Goal: Find specific page/section: Find specific page/section

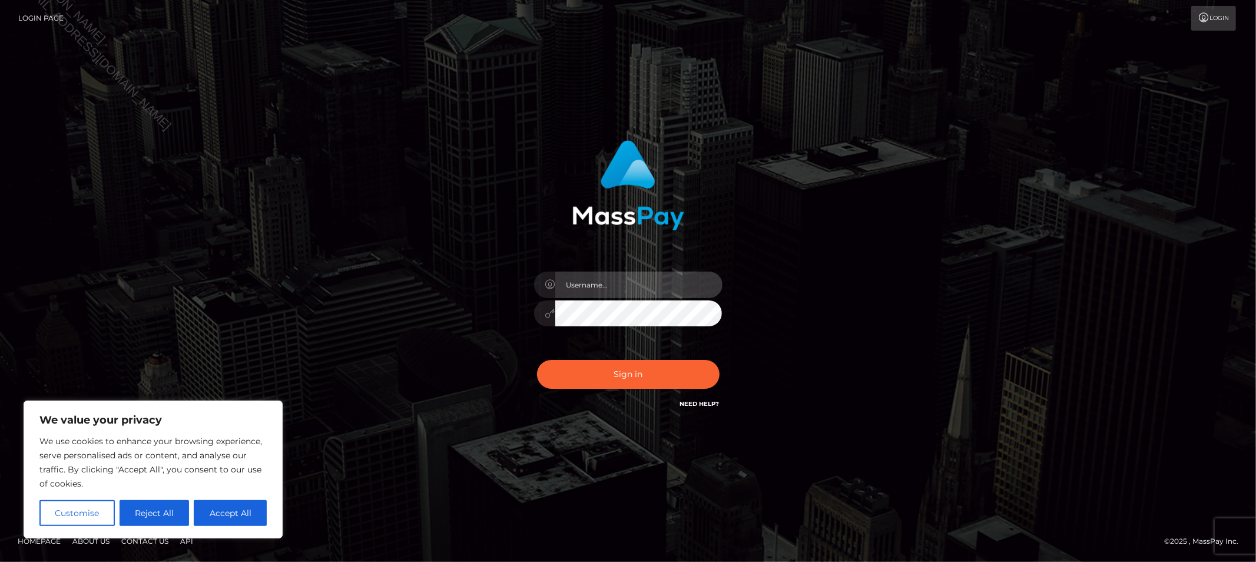
click at [583, 284] on input "text" at bounding box center [638, 284] width 167 height 26
type input "Allyssa"
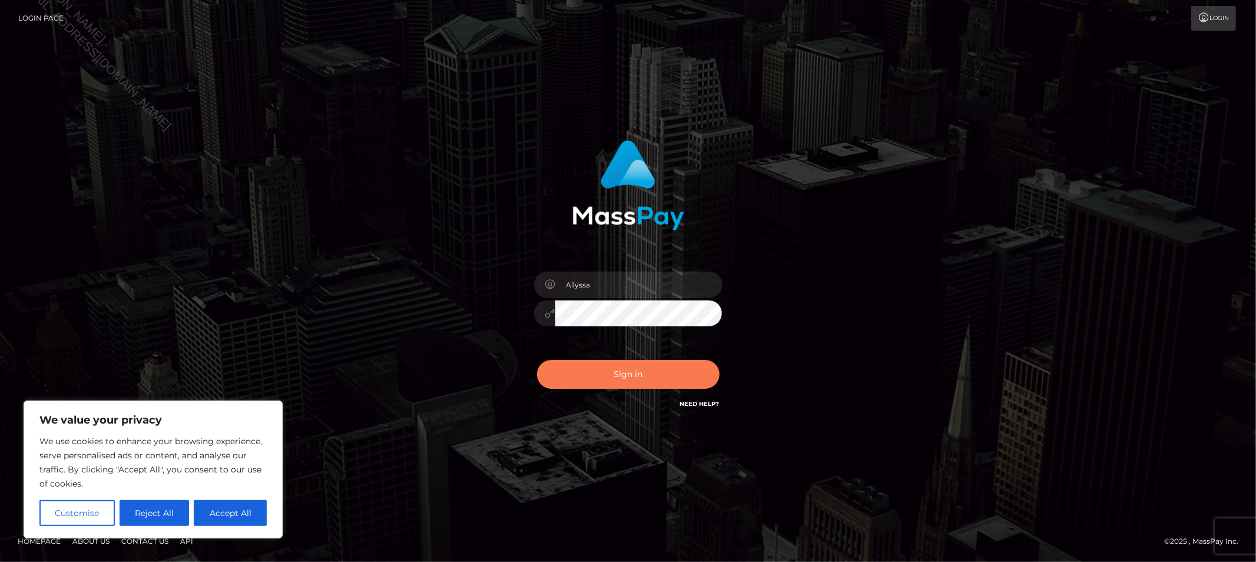
click at [577, 380] on button "Sign in" at bounding box center [628, 374] width 182 height 29
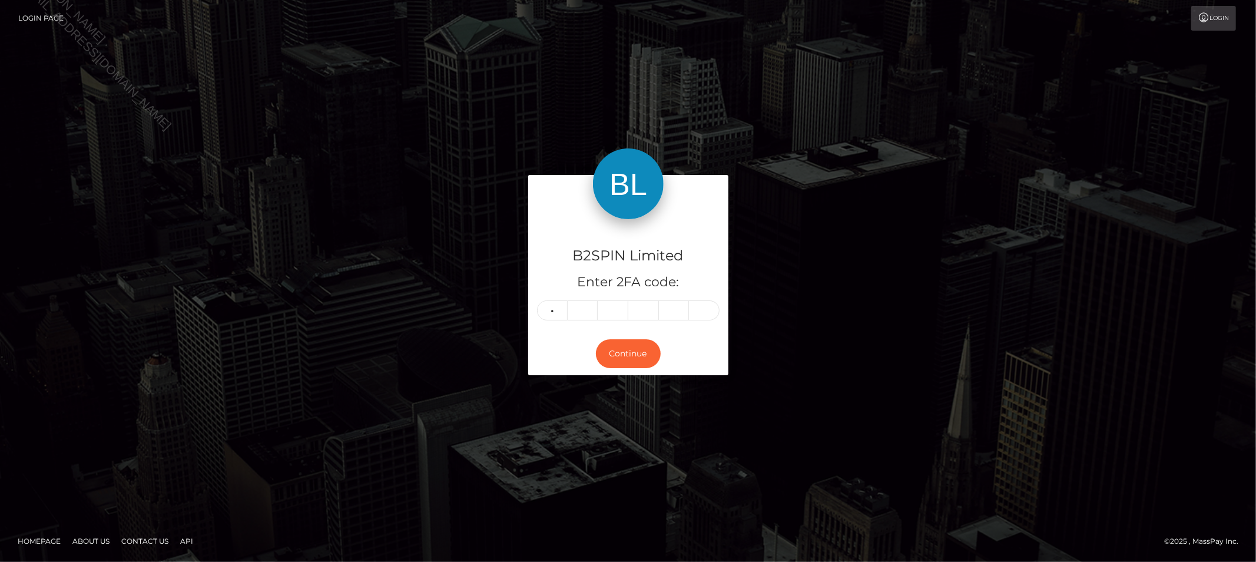
type input "4"
type input "6"
type input "5"
type input "6"
type input "1"
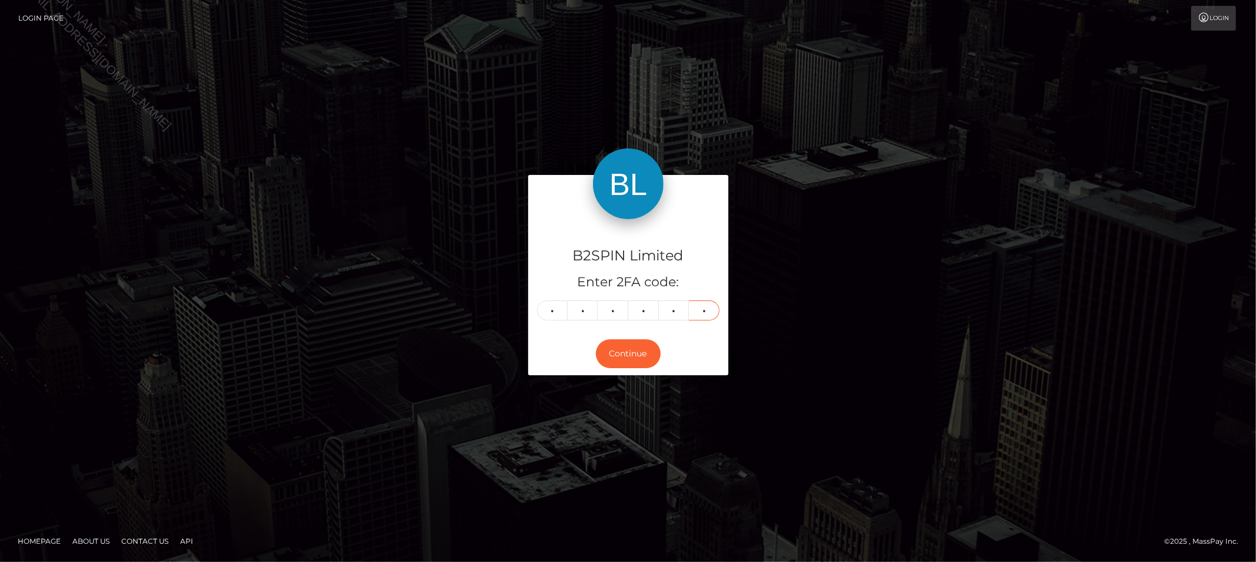
type input "6"
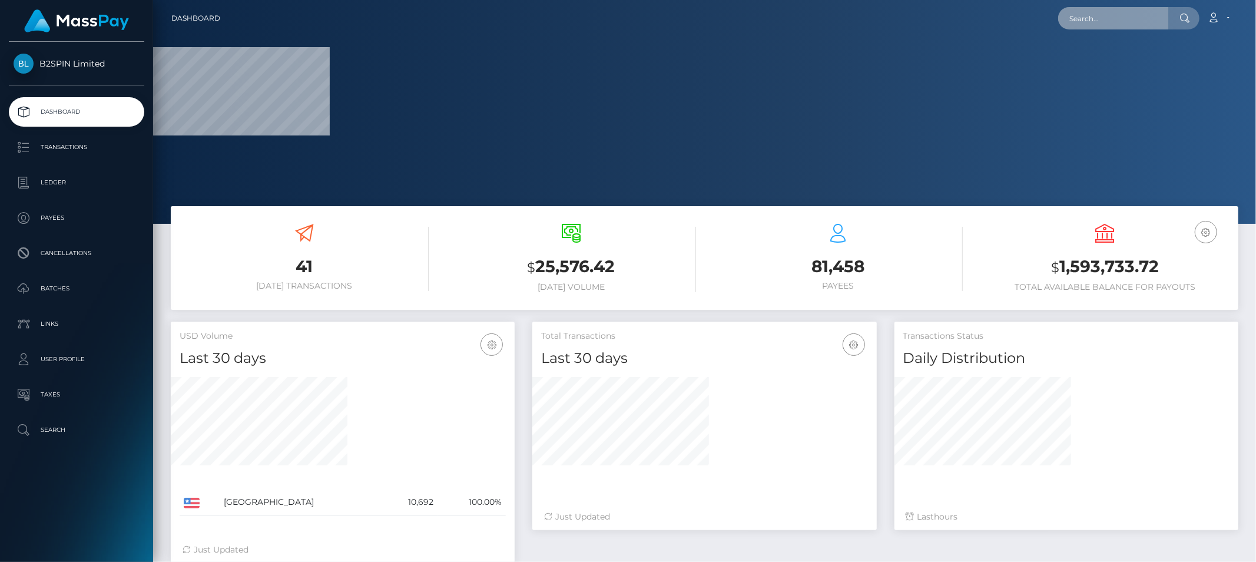
click at [1153, 14] on input "text" at bounding box center [1113, 18] width 111 height 22
paste input "820f042e-47fb-4262-ae0d-0d53597c959c"
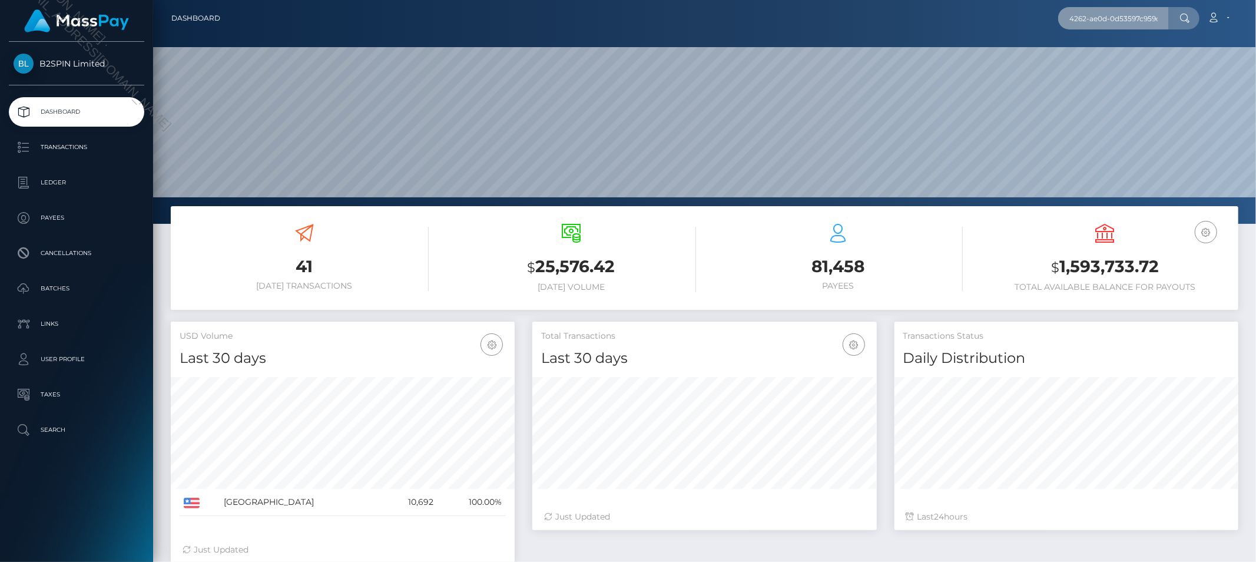
scroll to position [208, 344]
type input "820f042e-47fb-4262-ae0d-0d53597c959c"
click at [1091, 22] on input "820f042e-47fb-4262-ae0d-0d53597c959c" at bounding box center [1113, 18] width 111 height 22
paste input "3584689"
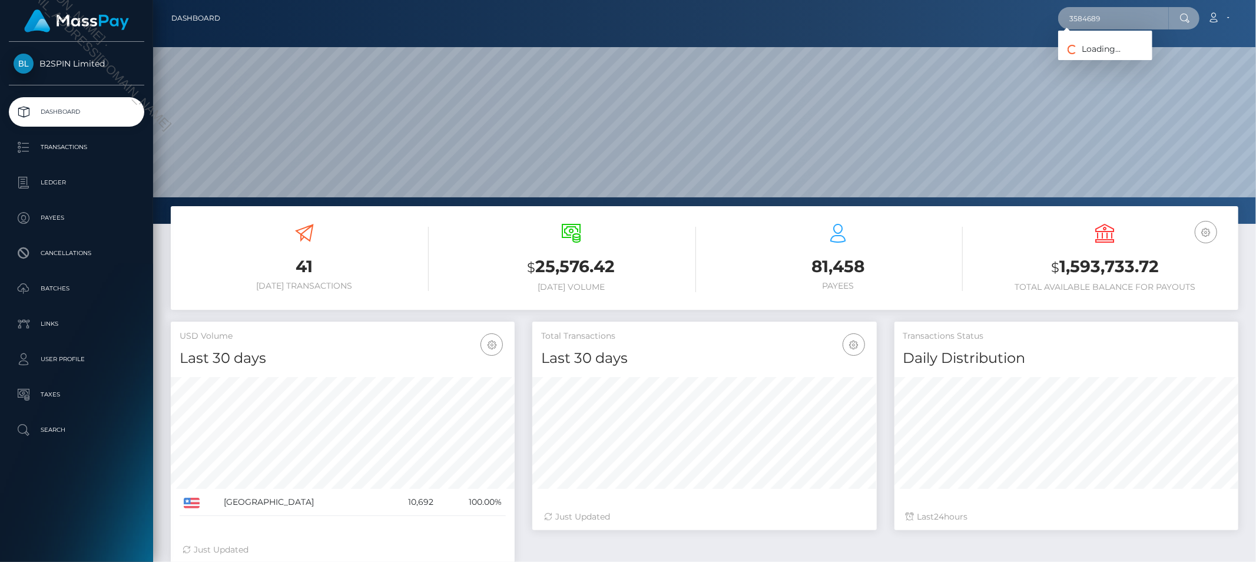
click at [1134, 18] on input "3584689" at bounding box center [1113, 18] width 111 height 22
paste input "2037172130"
type input "2037172130"
click at [1120, 56] on link "EDGAR CASTILLO" at bounding box center [1105, 61] width 94 height 22
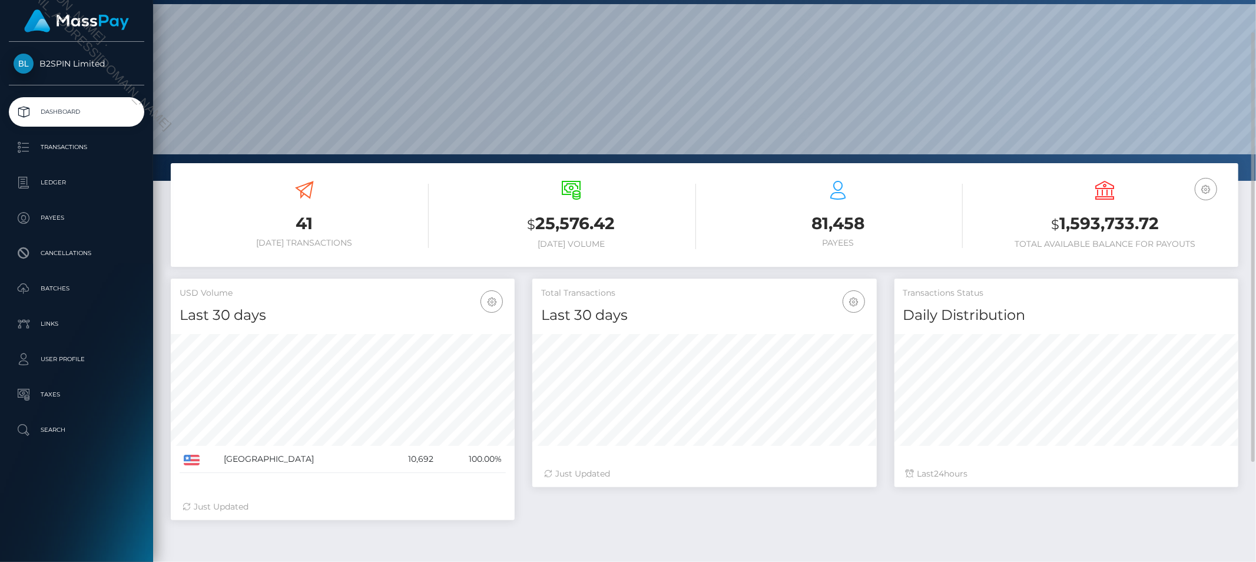
scroll to position [108, 0]
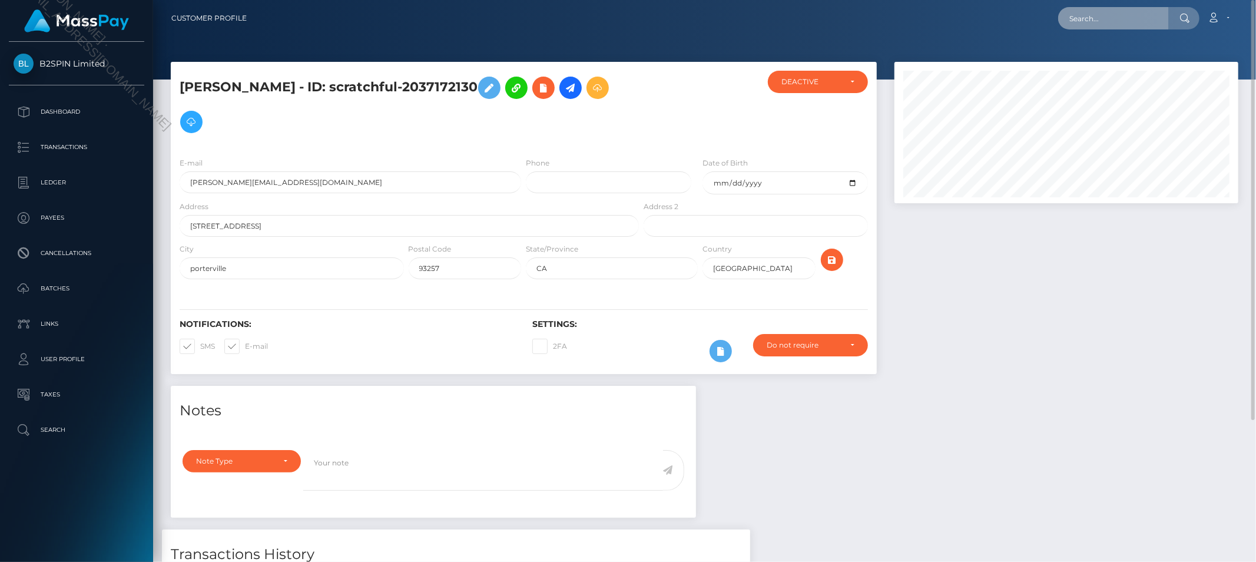
click at [1110, 8] on input "text" at bounding box center [1113, 18] width 111 height 22
paste input "edgar.cas0546@gmail.com"
type input "edgar.cas0546@gmail.com"
click at [1113, 55] on link "EDGAR CASTILLO" at bounding box center [1105, 61] width 94 height 22
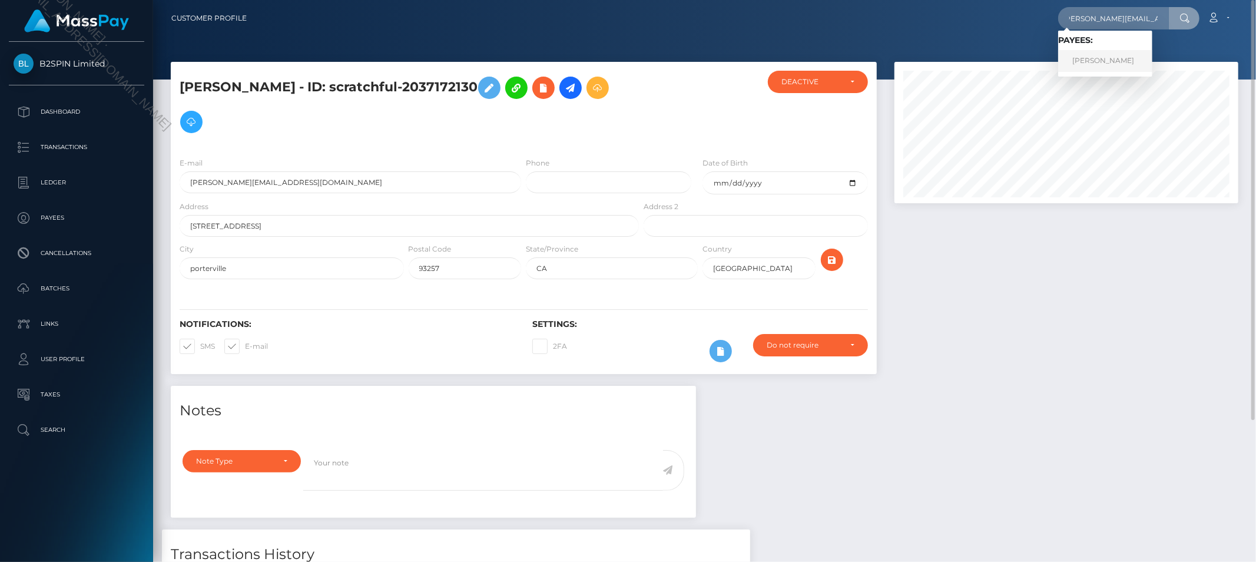
scroll to position [0, 0]
click at [1134, 12] on input "text" at bounding box center [1113, 18] width 111 height 22
paste input "[PERSON_NAME]"
type input "edgar castillo"
click at [1114, 50] on link "EDGAR CASTILLO" at bounding box center [1105, 61] width 94 height 22
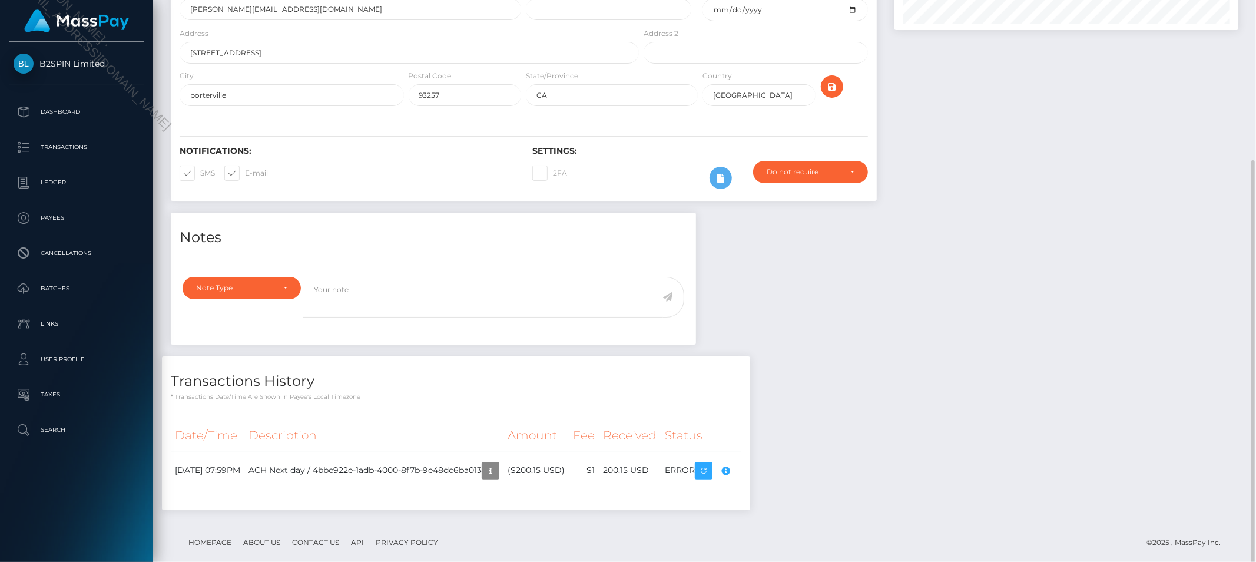
scroll to position [191, 0]
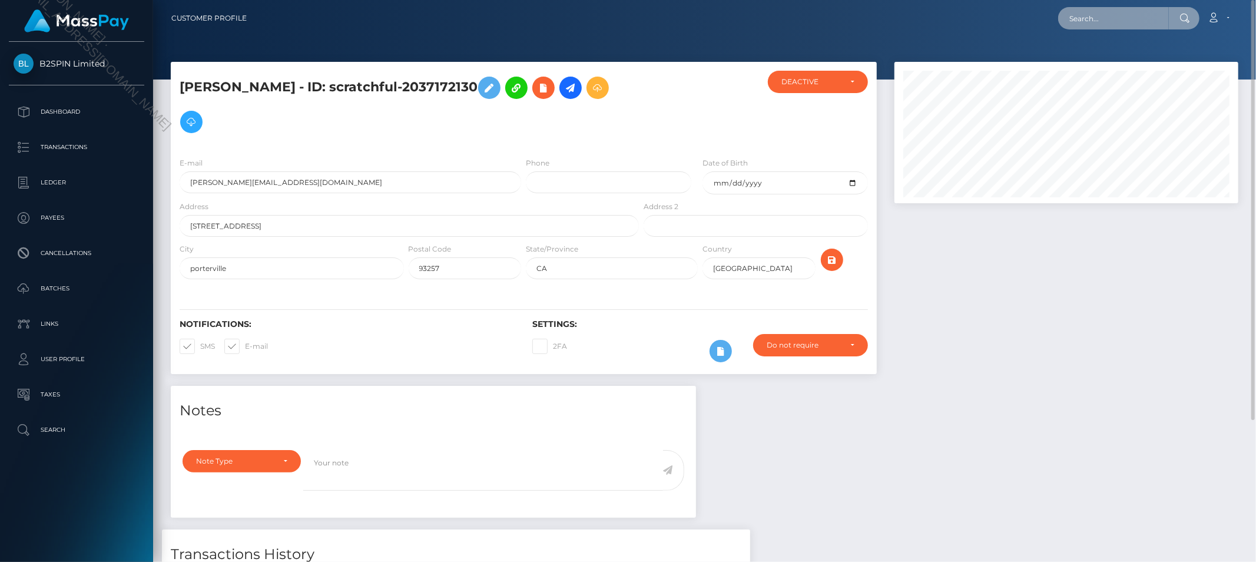
click at [1129, 24] on input "text" at bounding box center [1113, 18] width 111 height 22
paste input "3586788"
click at [1077, 28] on input "3586788" at bounding box center [1113, 18] width 111 height 22
paste input "790680834"
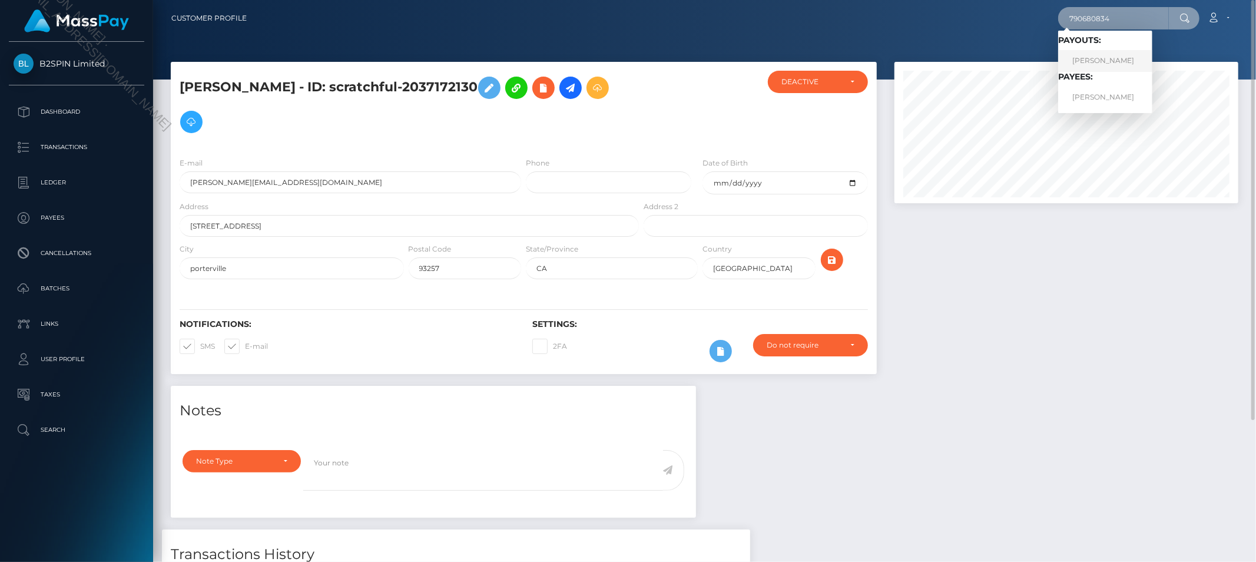
type input "790680834"
click at [1088, 60] on link "[PERSON_NAME]" at bounding box center [1105, 61] width 94 height 22
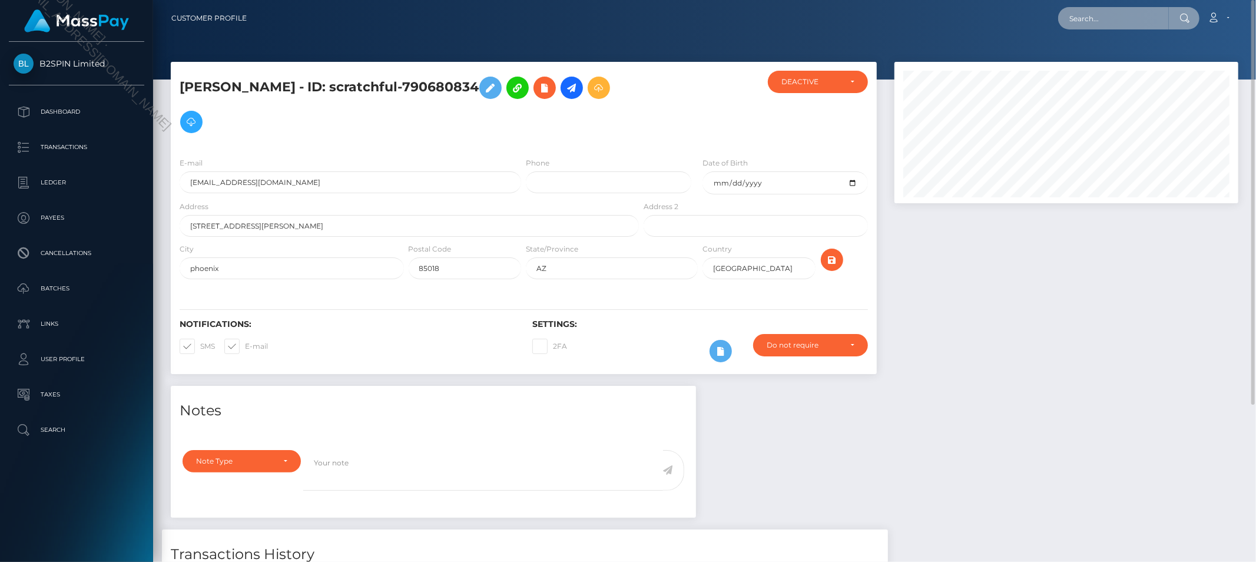
click at [1134, 21] on input "text" at bounding box center [1113, 18] width 111 height 22
paste input "790680834"
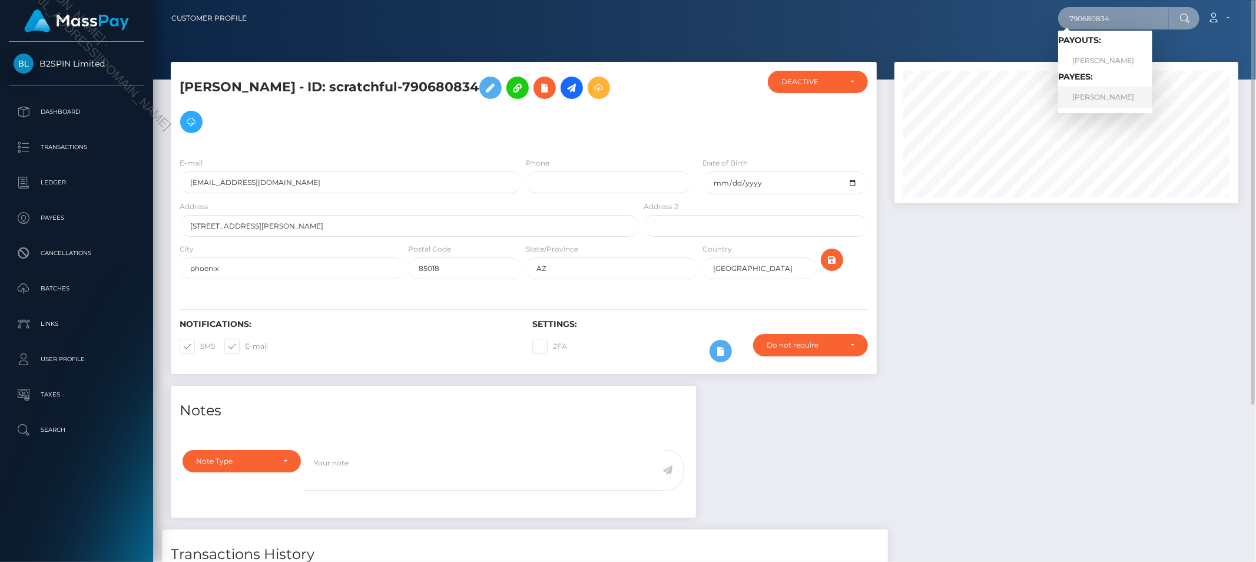
type input "790680834"
click at [1104, 95] on link "[PERSON_NAME]" at bounding box center [1105, 98] width 94 height 22
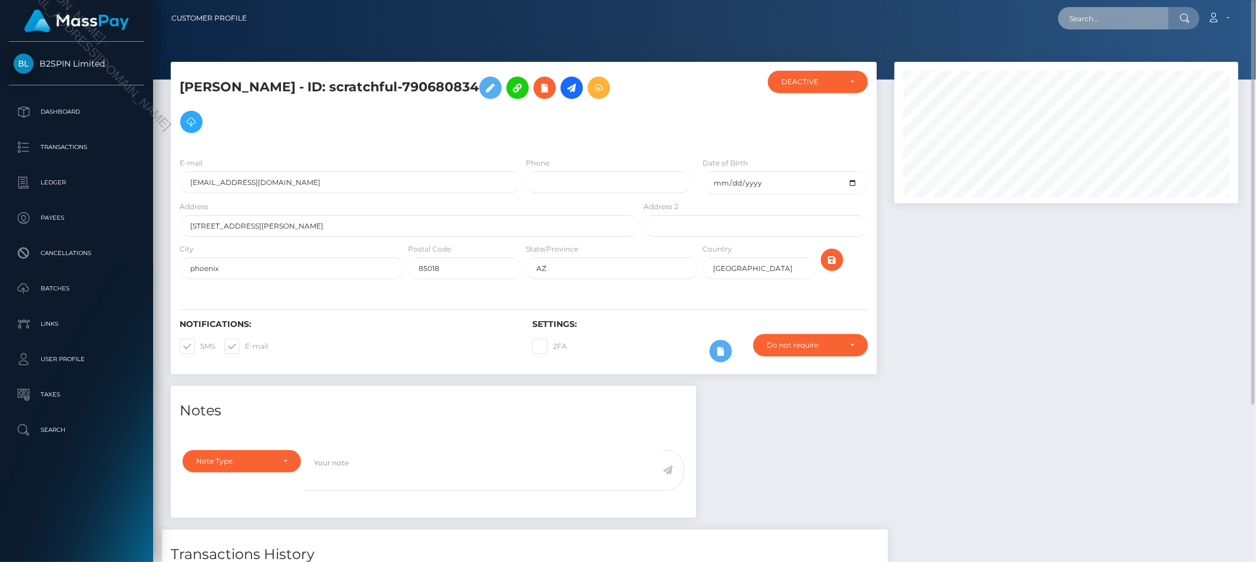
click at [1135, 19] on input "text" at bounding box center [1113, 18] width 111 height 22
paste input "c879cad4-31a6-4853-9bb2-5a0984a7428f"
type input "c879cad4-31a6-4853-9bb2-5a0984a7428f"
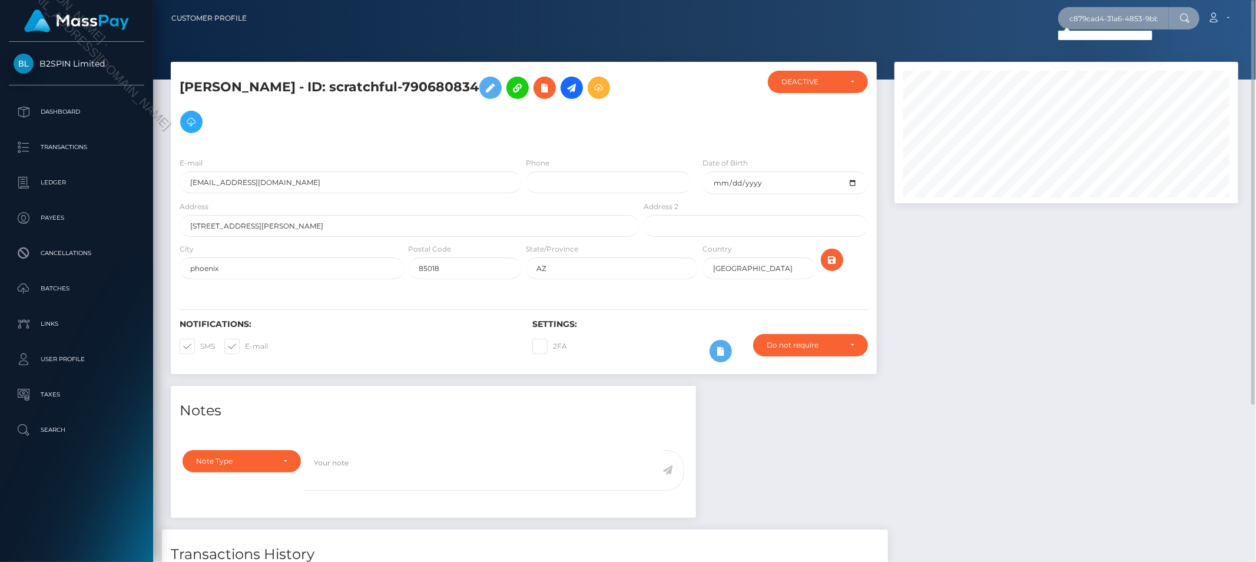
click at [1149, 12] on input "c879cad4-31a6-4853-9bb2-5a0984a7428f" at bounding box center [1113, 18] width 111 height 22
paste input "[EMAIL_ADDRESS][DOMAIN_NAME]"
type input "[EMAIL_ADDRESS][DOMAIN_NAME]"
click at [1130, 61] on link "[PERSON_NAME]" at bounding box center [1105, 61] width 94 height 22
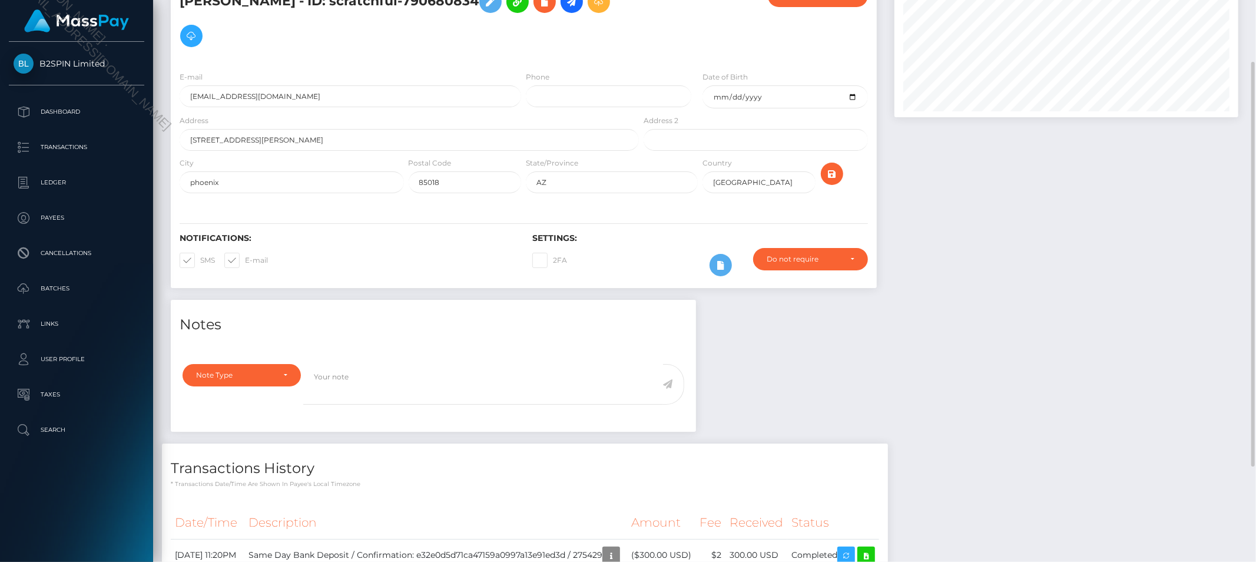
scroll to position [172, 0]
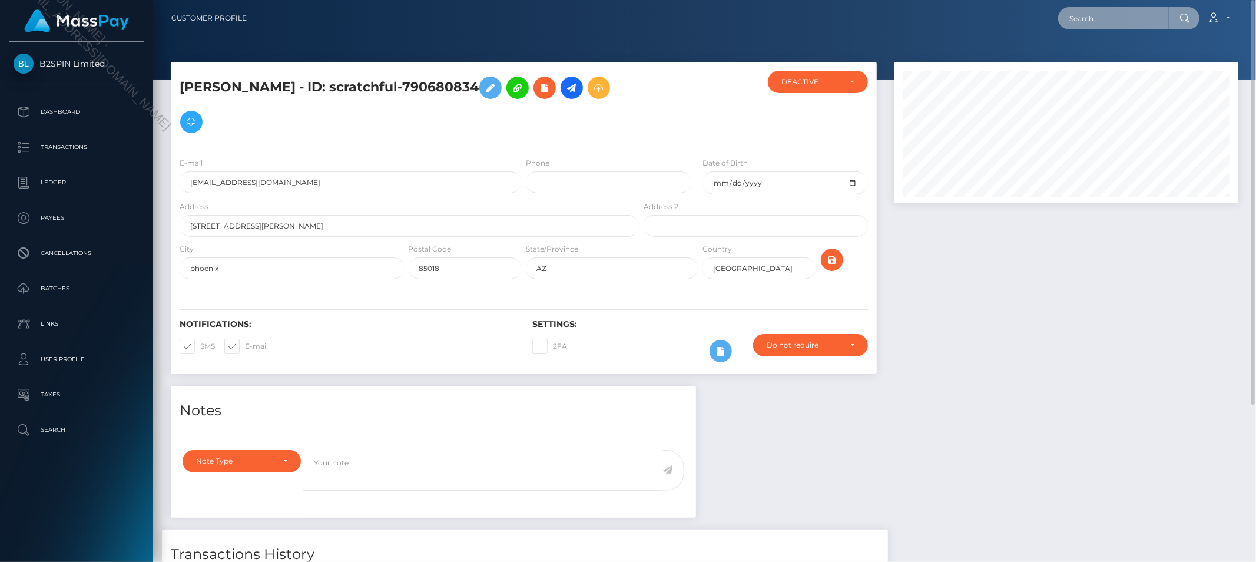
click at [1137, 18] on input "text" at bounding box center [1113, 18] width 111 height 22
paste input "[PERSON_NAME]"
type input "[PERSON_NAME]"
